Goal: Find contact information: Find contact information

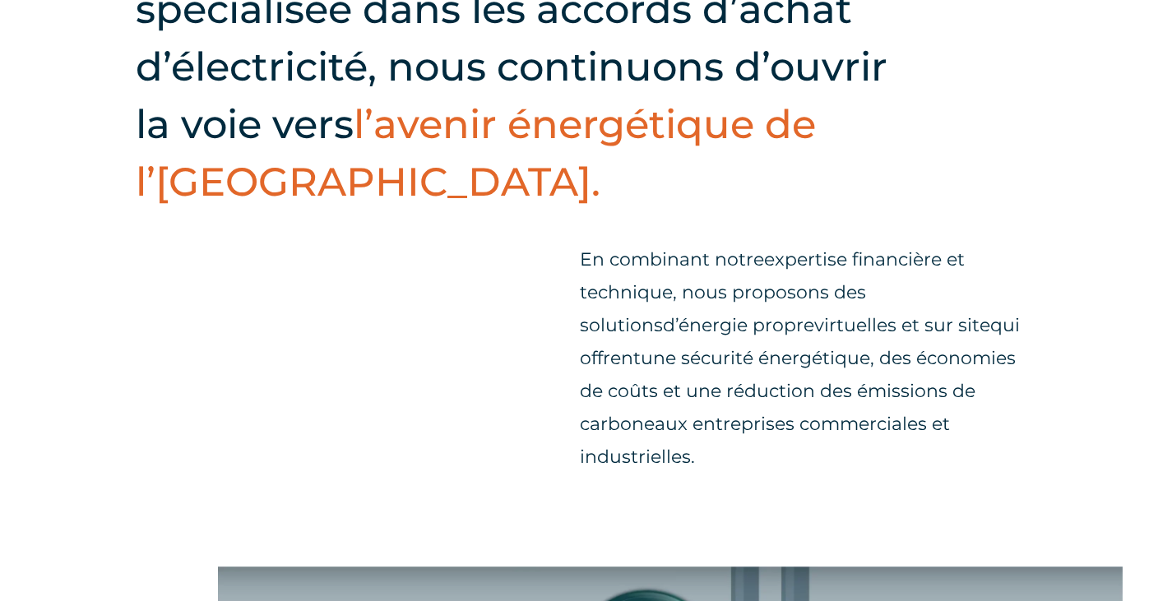
scroll to position [680, 0]
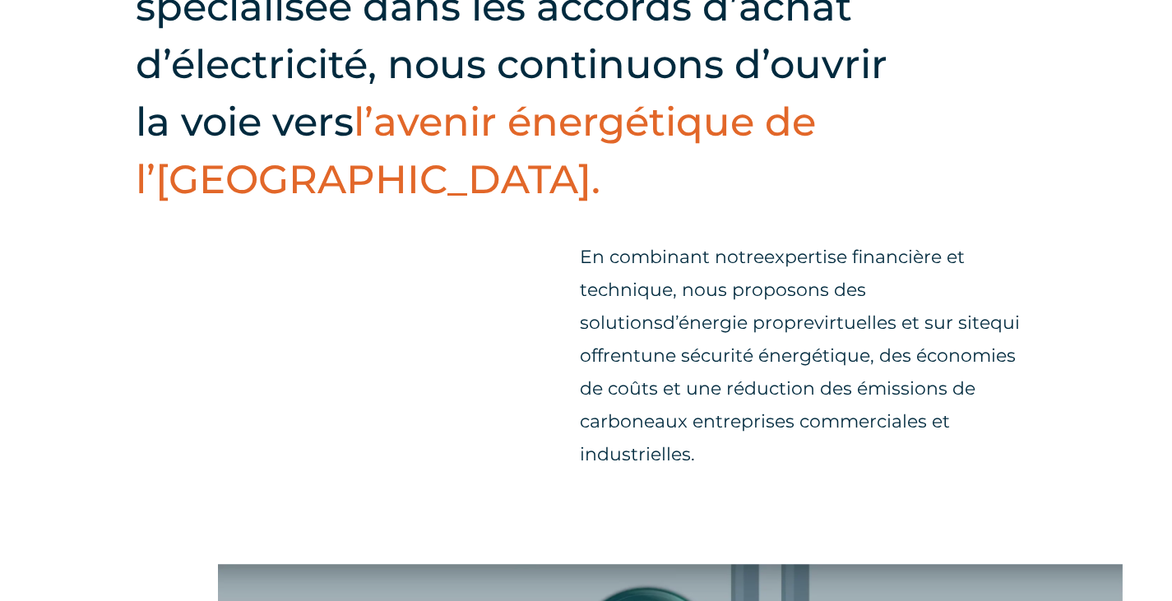
click at [510, 248] on div "En tant que l’une des seules entreprises en [GEOGRAPHIC_DATA] spécialisée dans …" at bounding box center [586, 183] width 1172 height 764
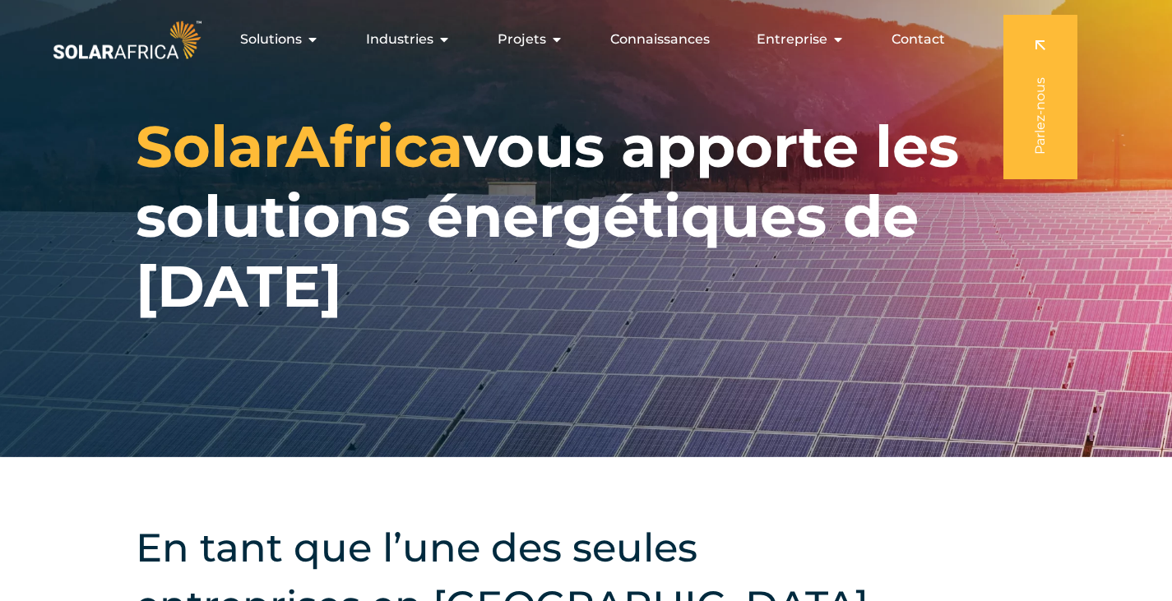
scroll to position [0, 0]
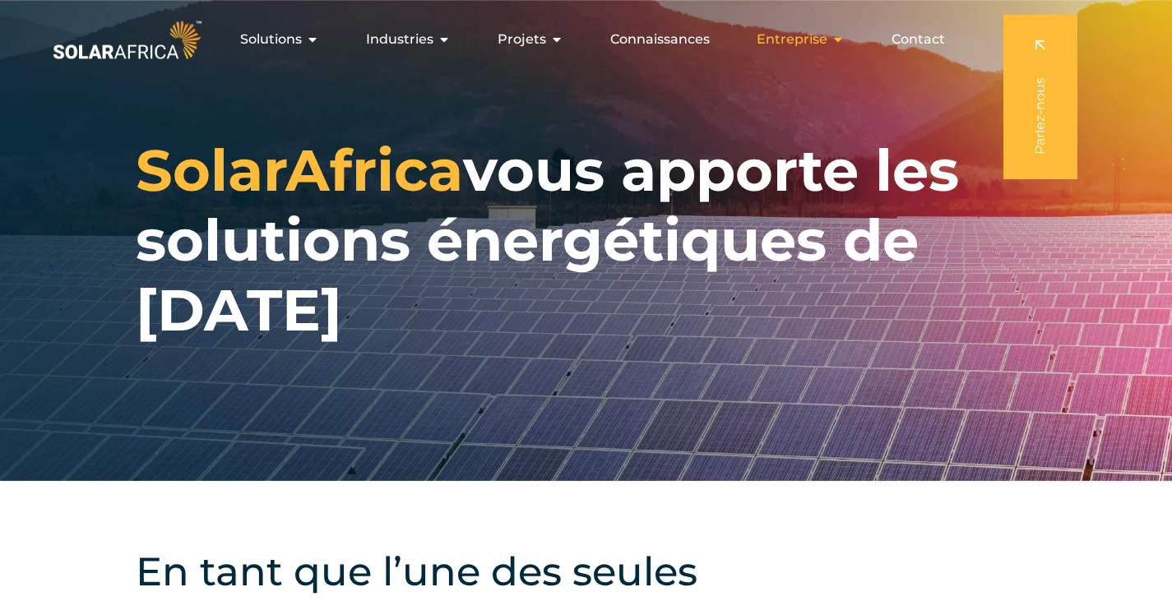
click at [833, 37] on icon "Menu" at bounding box center [838, 39] width 13 height 13
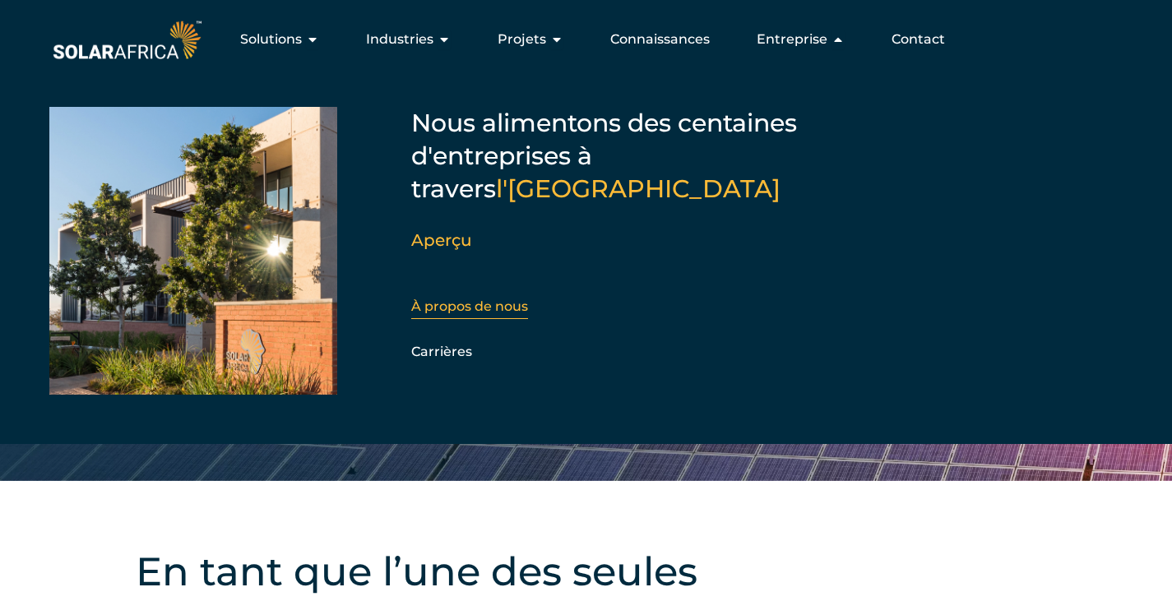
click at [457, 304] on font "À propos de nous" at bounding box center [469, 307] width 117 height 16
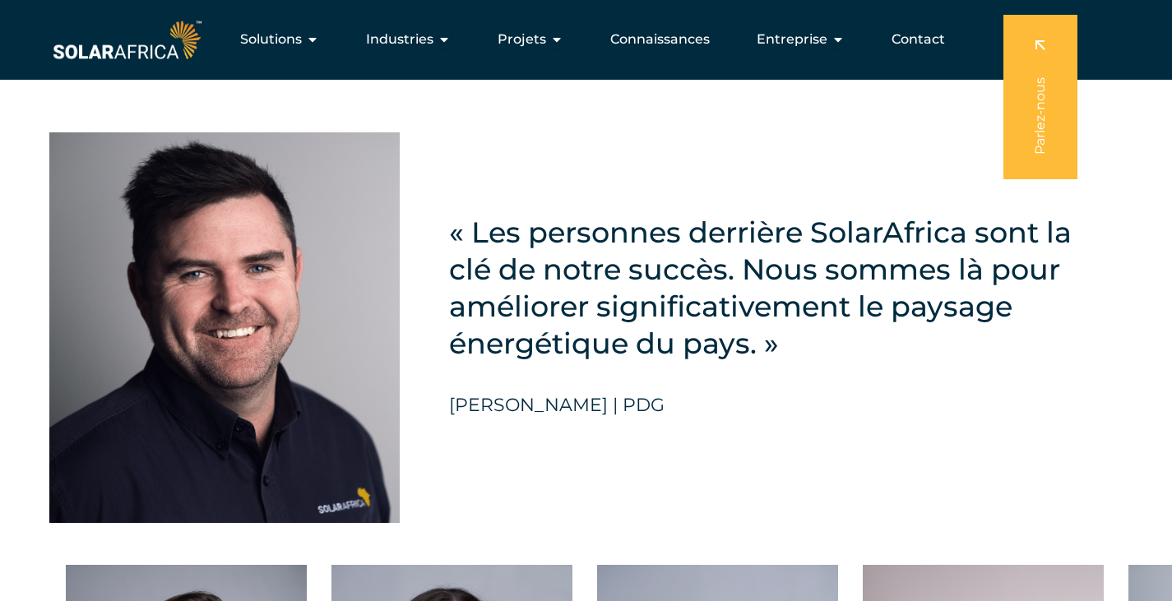
scroll to position [4040, 0]
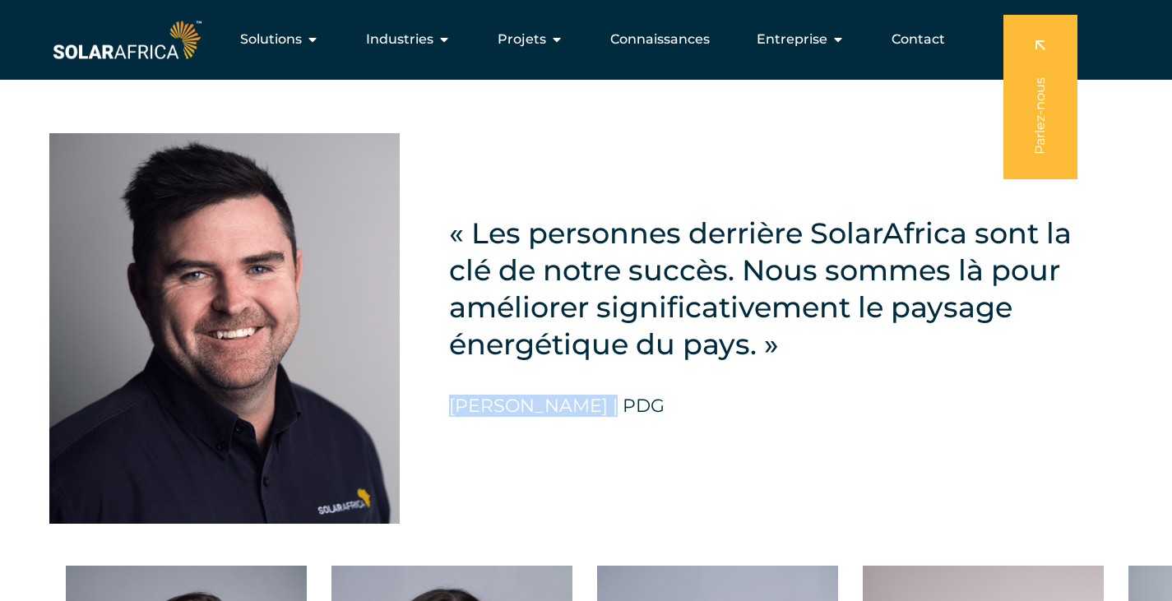
drag, startPoint x: 451, startPoint y: 337, endPoint x: 604, endPoint y: 336, distance: 153.0
click at [604, 395] on font "[PERSON_NAME] | PDG" at bounding box center [557, 406] width 216 height 22
copy font "David McDonald"
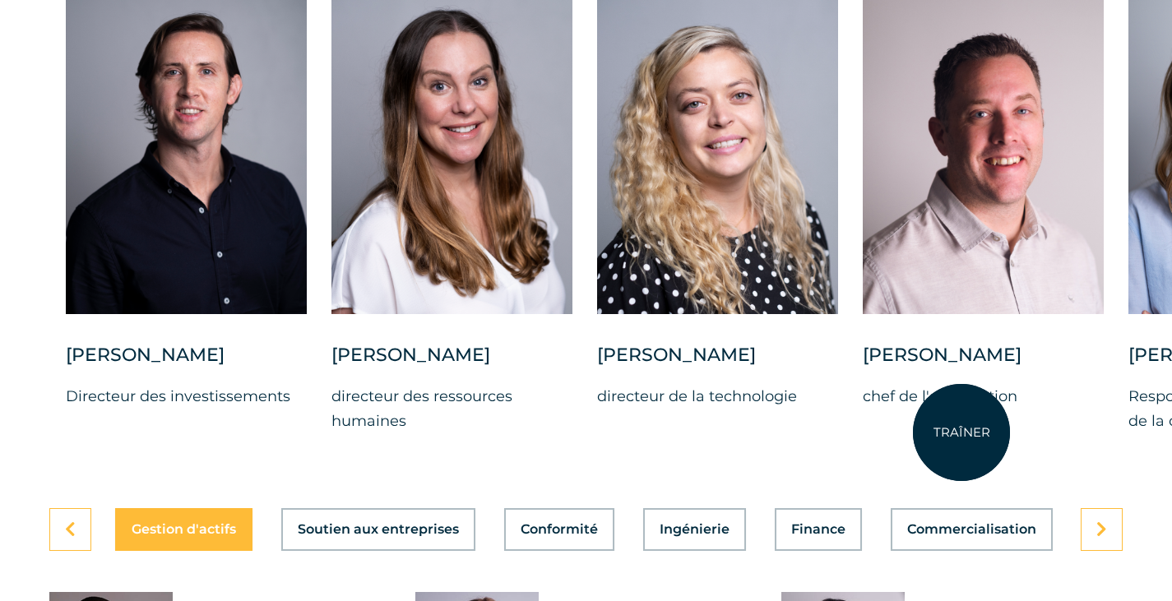
scroll to position [4618, 0]
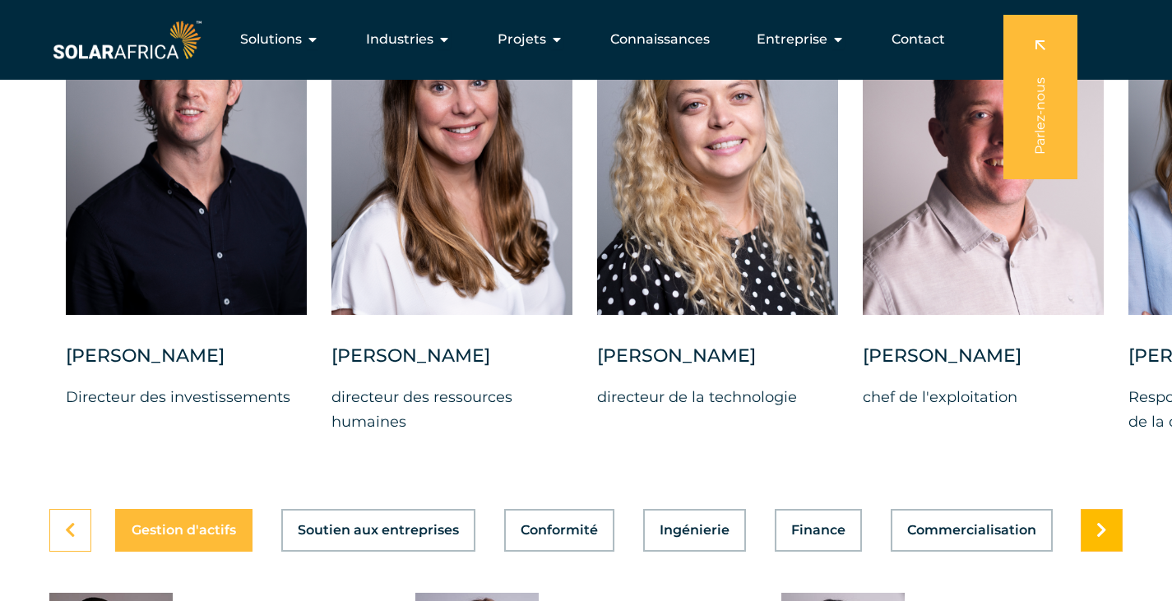
click at [1101, 522] on icon at bounding box center [1102, 530] width 11 height 16
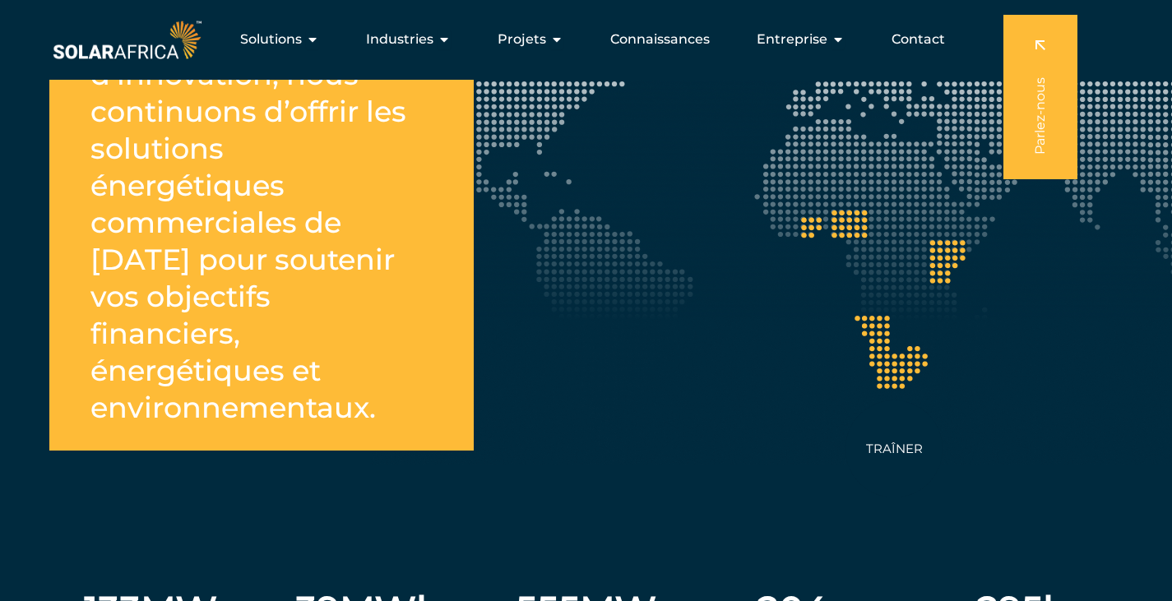
scroll to position [3263, 0]
